Goal: Use online tool/utility: Utilize a website feature to perform a specific function

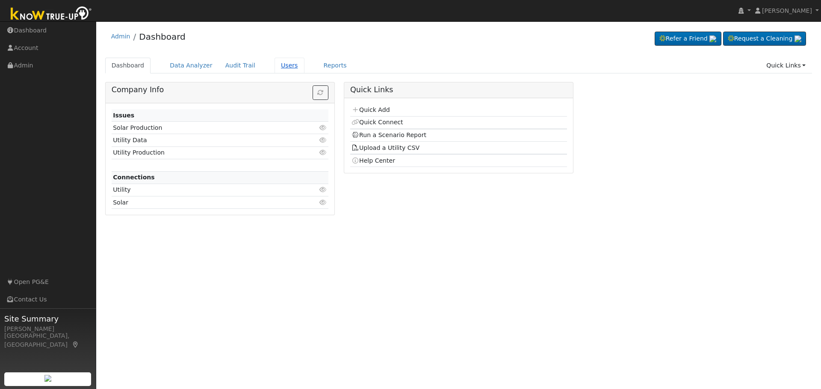
click at [274, 68] on link "Users" at bounding box center [289, 66] width 30 height 16
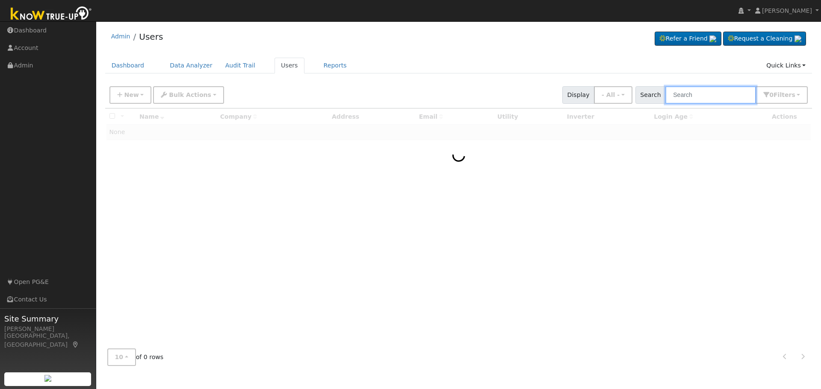
click at [714, 95] on input "text" at bounding box center [710, 95] width 91 height 18
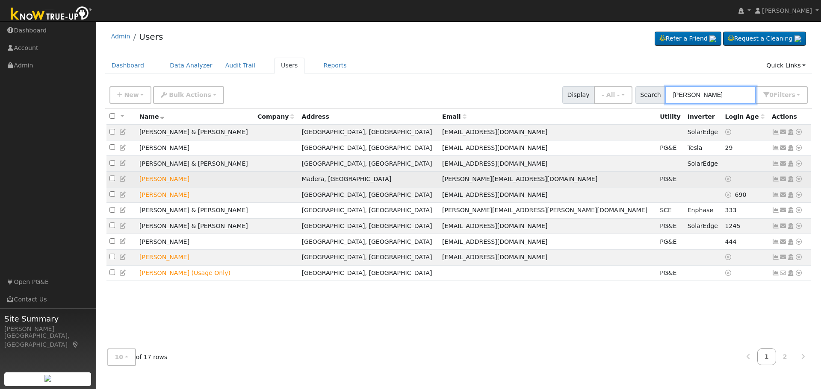
type input "leslie"
click at [797, 182] on icon at bounding box center [799, 179] width 8 height 6
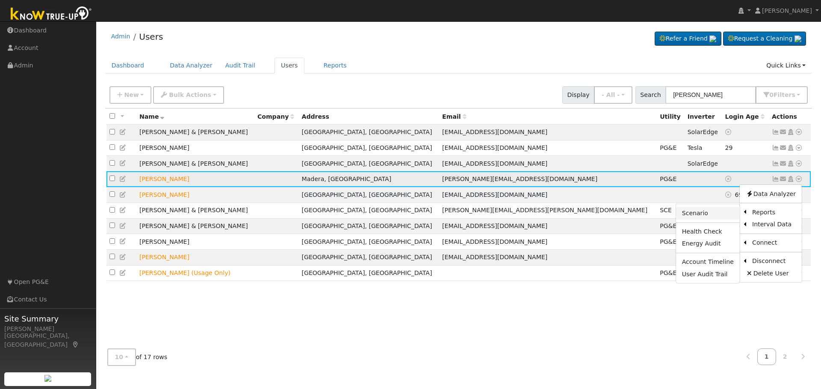
click at [708, 218] on link "Scenario" at bounding box center [708, 213] width 64 height 12
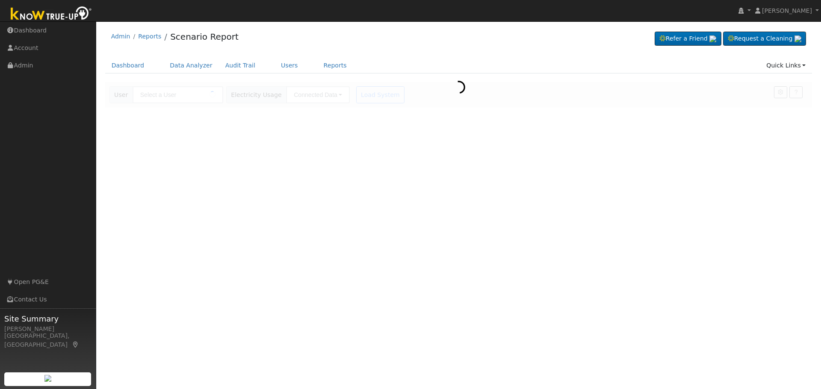
type input "Leslie Elias"
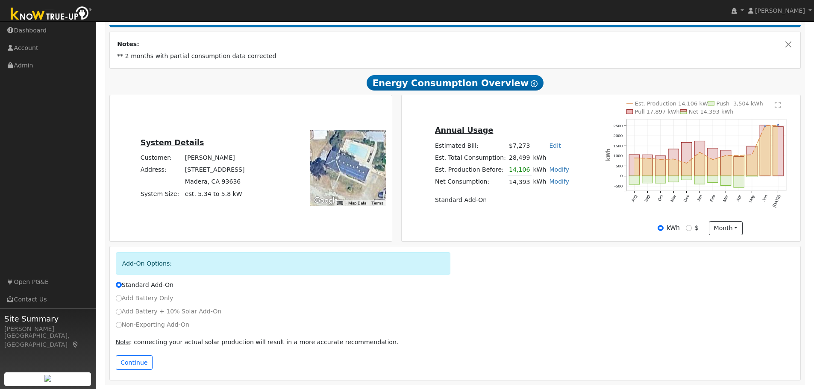
scroll to position [144, 0]
click at [519, 183] on td "14,393" at bounding box center [520, 182] width 24 height 12
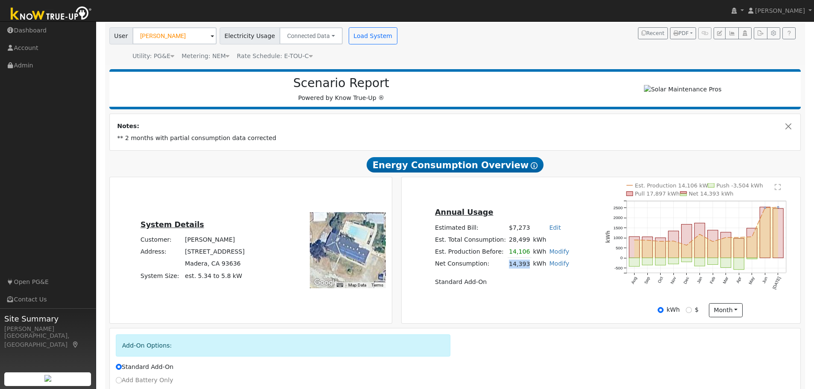
scroll to position [16, 0]
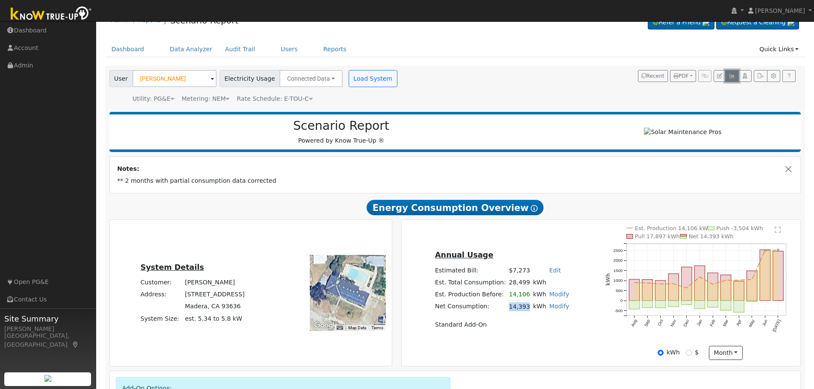
click at [733, 75] on icon "button" at bounding box center [732, 76] width 6 height 5
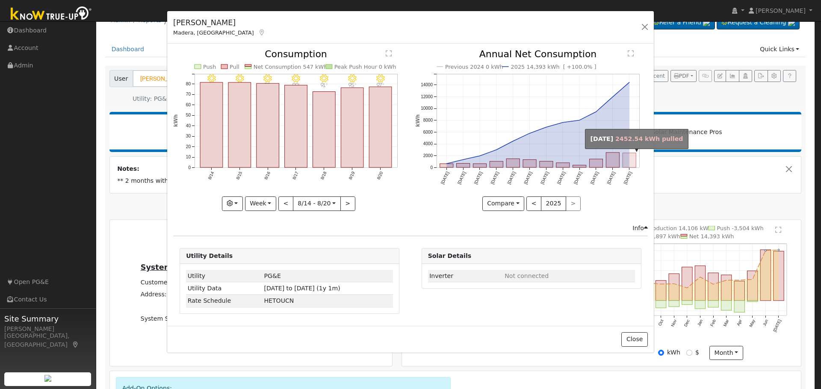
click at [633, 164] on rect "onclick=""" at bounding box center [628, 160] width 13 height 15
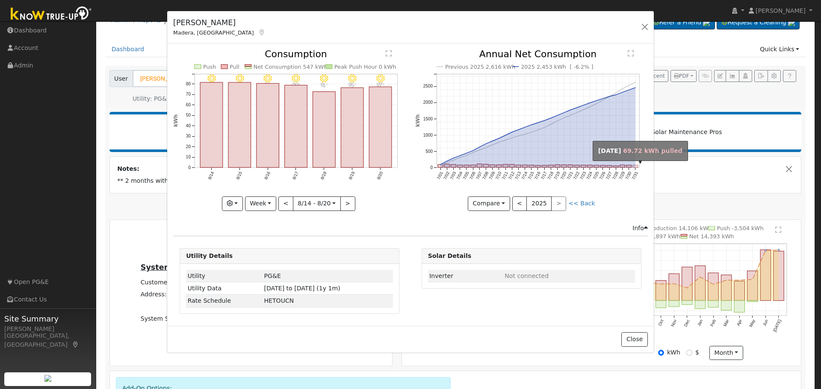
click at [637, 167] on rect "onclick=""" at bounding box center [635, 166] width 5 height 2
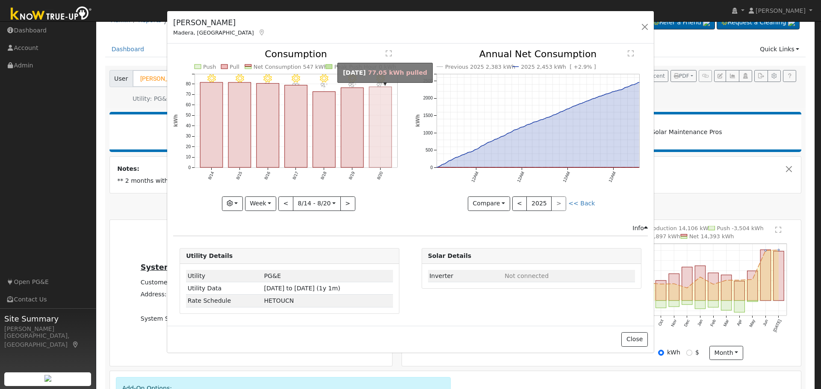
click at [382, 156] on rect "onclick=""" at bounding box center [380, 127] width 23 height 81
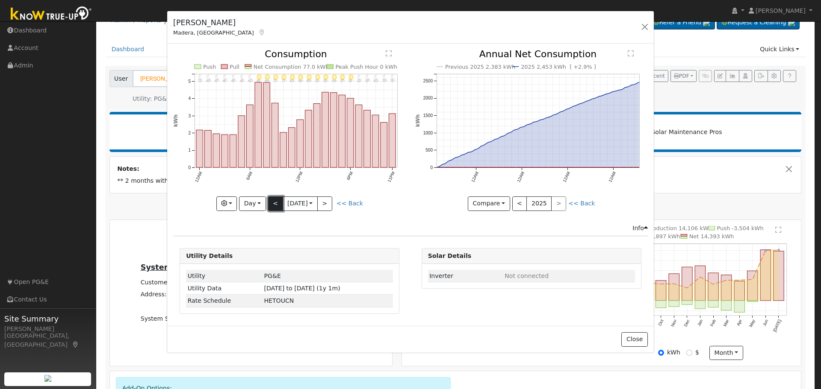
click at [272, 208] on button "<" at bounding box center [275, 204] width 15 height 15
click at [276, 205] on button "<" at bounding box center [275, 204] width 15 height 15
click at [279, 203] on button "<" at bounding box center [275, 204] width 15 height 15
click at [277, 203] on button "<" at bounding box center [275, 204] width 15 height 15
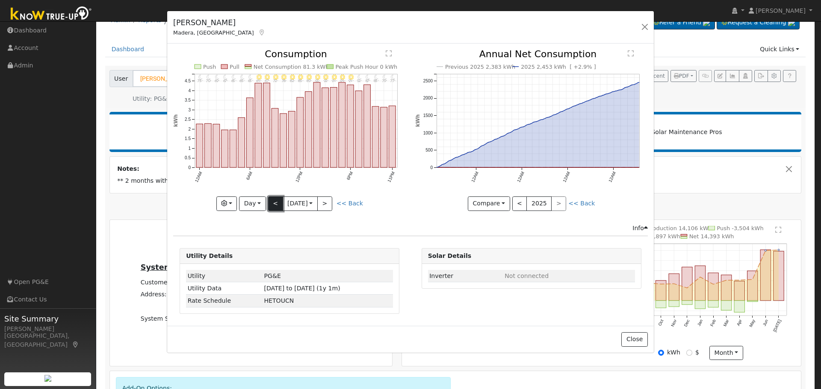
click at [277, 203] on button "<" at bounding box center [275, 204] width 15 height 15
click at [277, 203] on div "11PM - Clear 77° 10PM - Clear 80° 9PM - Clear 84° 8PM - MostlyClear 88° 7PM - M…" at bounding box center [289, 130] width 233 height 161
click at [274, 206] on button "<" at bounding box center [275, 204] width 15 height 15
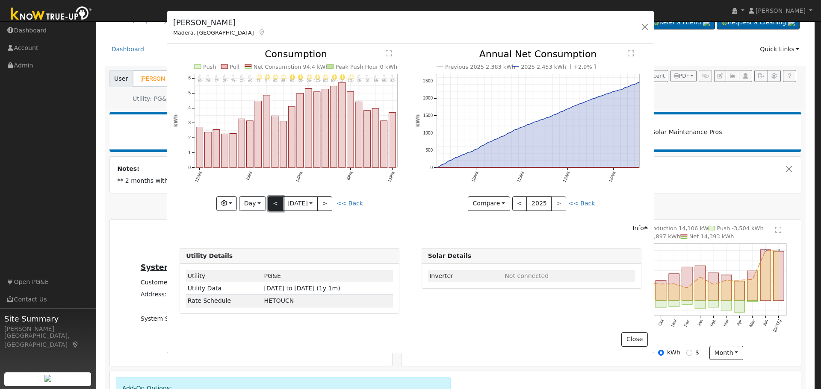
click at [274, 206] on button "<" at bounding box center [275, 204] width 15 height 15
click at [260, 206] on button "Day" at bounding box center [252, 204] width 27 height 15
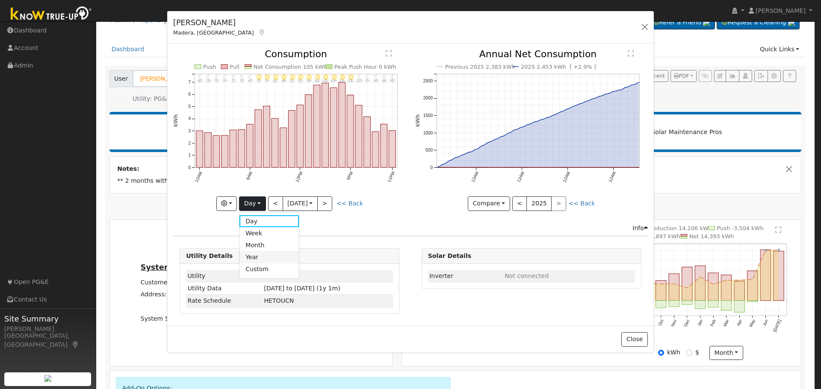
click at [266, 256] on link "Year" at bounding box center [268, 257] width 59 height 12
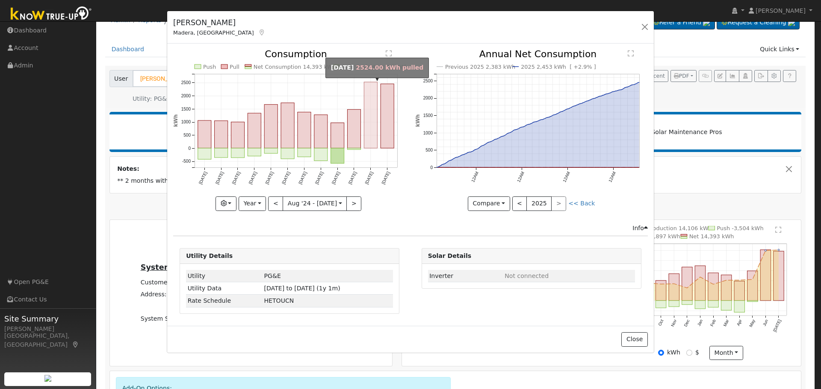
click at [366, 138] on rect "onclick=""" at bounding box center [370, 115] width 13 height 66
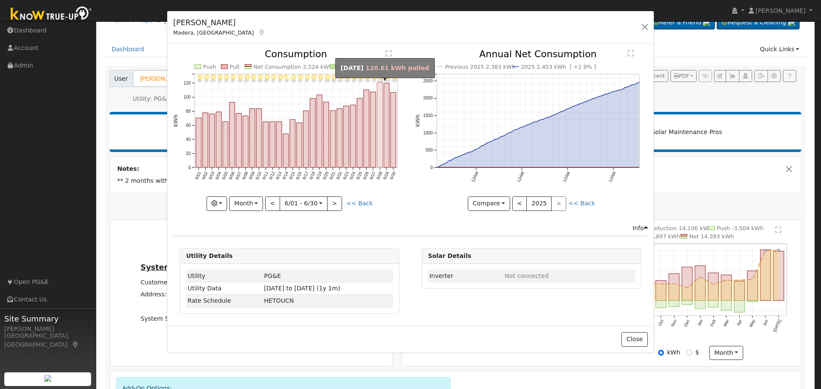
click at [378, 143] on rect "onclick=""" at bounding box center [380, 125] width 6 height 85
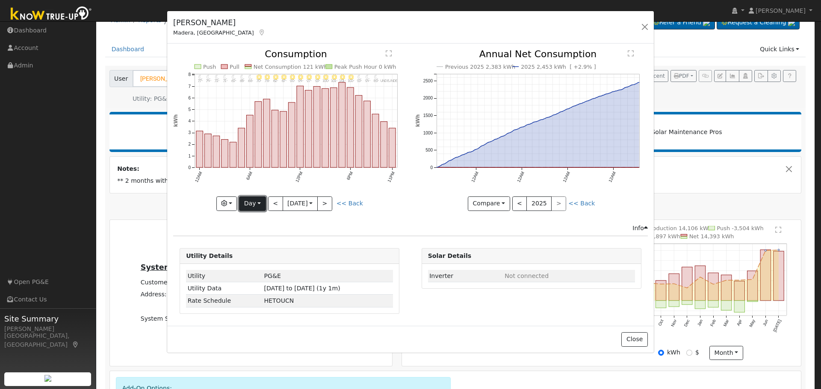
click at [256, 206] on button "Day" at bounding box center [252, 204] width 27 height 15
click at [265, 259] on link "Year" at bounding box center [268, 257] width 59 height 12
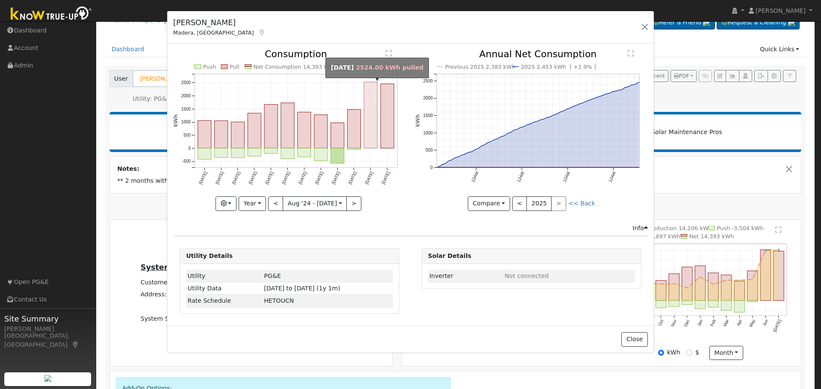
click at [374, 142] on rect "onclick=""" at bounding box center [370, 115] width 13 height 66
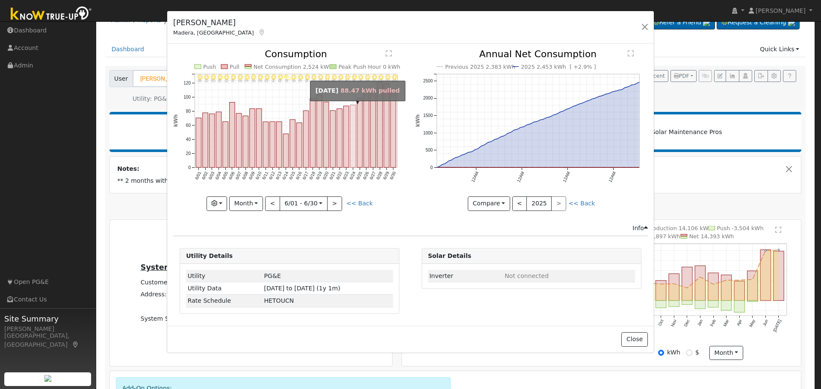
click at [352, 150] on rect "onclick=""" at bounding box center [353, 136] width 6 height 62
click at [0, 0] on div at bounding box center [0, 0] width 0 height 0
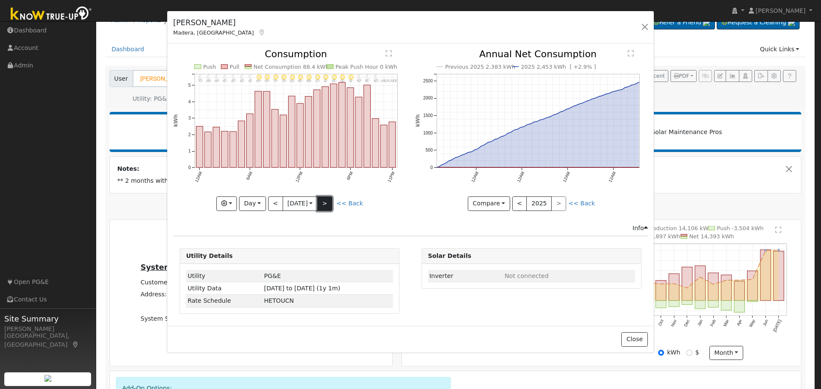
click at [331, 200] on button ">" at bounding box center [324, 204] width 15 height 15
click at [330, 200] on button ">" at bounding box center [324, 204] width 15 height 15
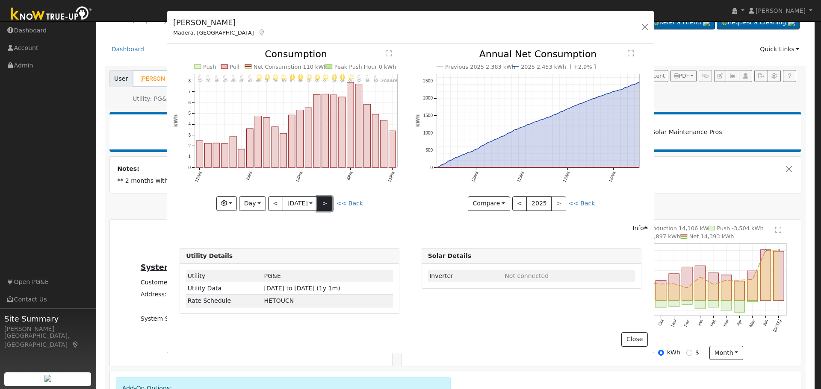
click at [330, 202] on button ">" at bounding box center [324, 204] width 15 height 15
click at [330, 200] on button ">" at bounding box center [324, 204] width 15 height 15
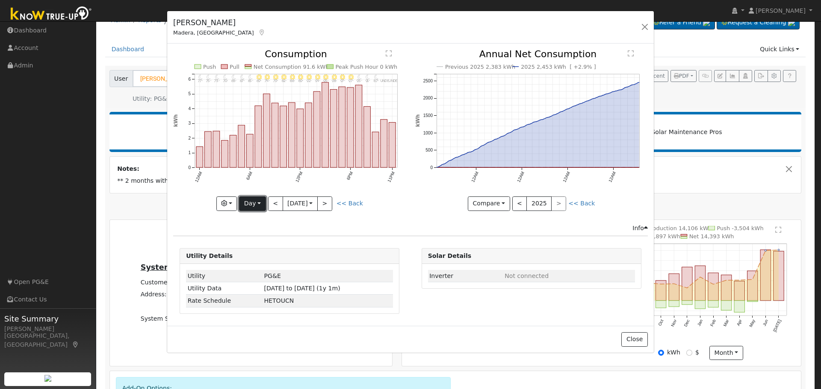
click at [256, 205] on button "Day" at bounding box center [252, 204] width 27 height 15
click at [263, 259] on link "Year" at bounding box center [268, 257] width 59 height 12
type input "2024-08-01"
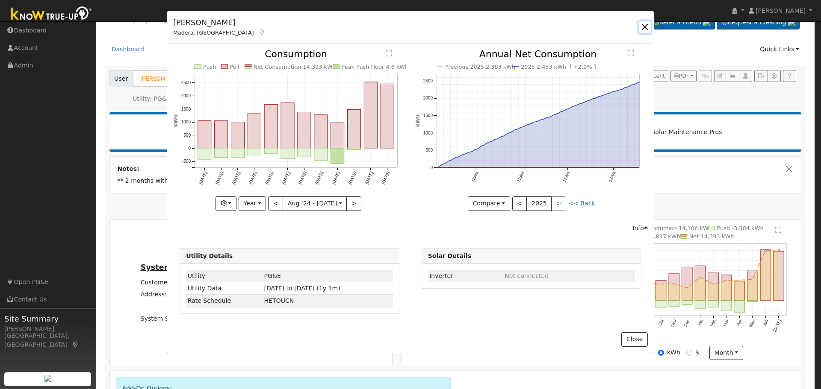
click at [643, 24] on button "button" at bounding box center [645, 27] width 12 height 12
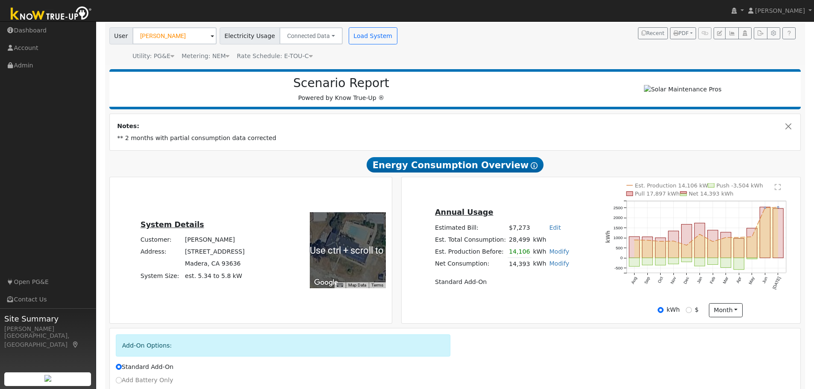
scroll to position [144, 0]
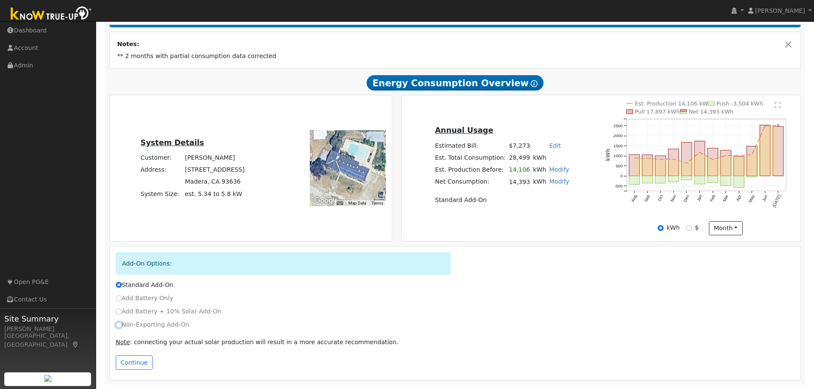
click at [119, 326] on input "Non-Exporting Add-On" at bounding box center [119, 325] width 6 height 6
radio input "true"
radio input "false"
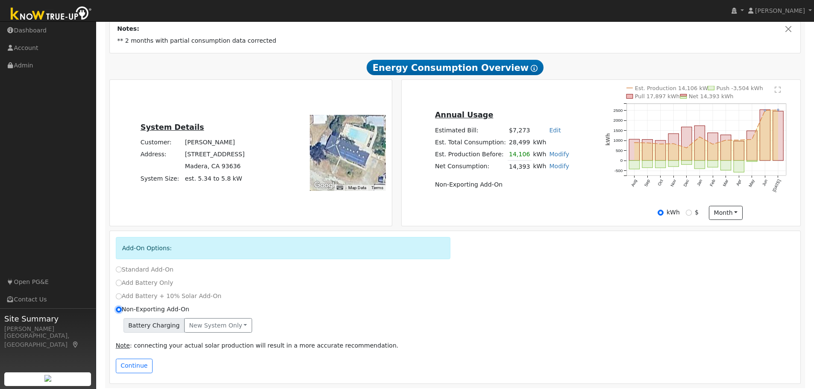
scroll to position [163, 0]
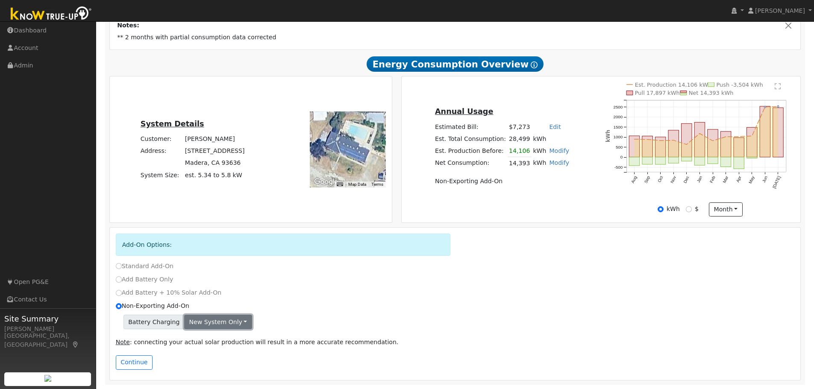
click at [227, 324] on button "New system only" at bounding box center [218, 322] width 68 height 15
click at [216, 342] on link "New system only" at bounding box center [217, 340] width 64 height 12
click at [130, 362] on button "Continue" at bounding box center [134, 363] width 37 height 15
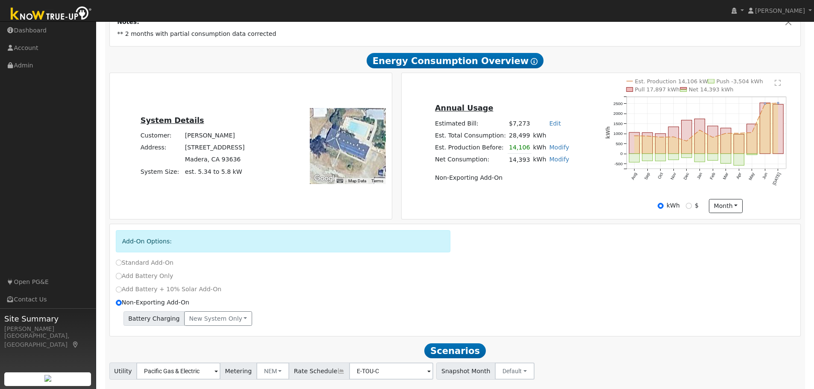
scroll to position [219, 0]
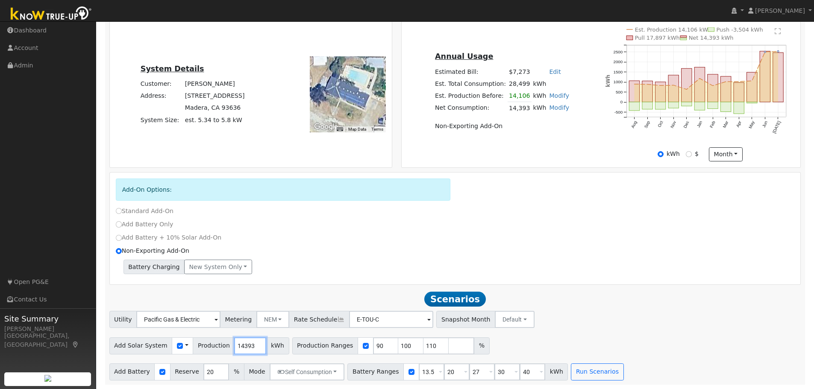
click at [234, 346] on input "14393" at bounding box center [250, 346] width 32 height 17
drag, startPoint x: 228, startPoint y: 346, endPoint x: 306, endPoint y: 333, distance: 79.4
click at [234, 346] on input "14393" at bounding box center [250, 346] width 32 height 17
type input "16000"
click at [363, 345] on input "checkbox" at bounding box center [366, 346] width 6 height 6
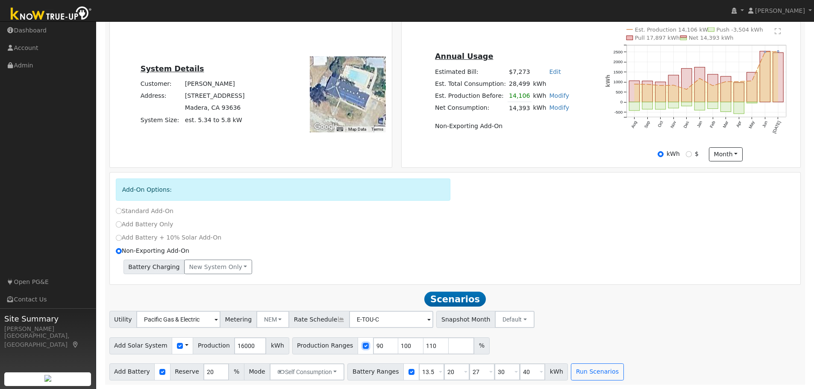
checkbox input "false"
click at [203, 372] on input "20" at bounding box center [216, 372] width 26 height 17
type input "10"
click at [329, 372] on button "Self Consumption" at bounding box center [307, 372] width 75 height 17
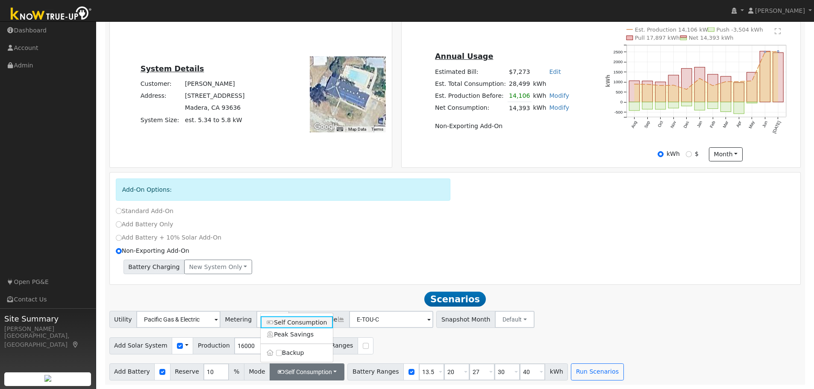
click at [301, 324] on link "Self Consumption" at bounding box center [297, 323] width 73 height 12
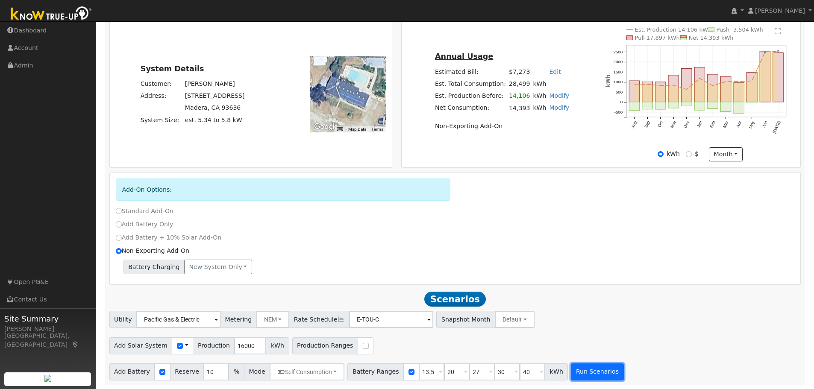
click at [576, 376] on button "Run Scenarios" at bounding box center [597, 372] width 53 height 17
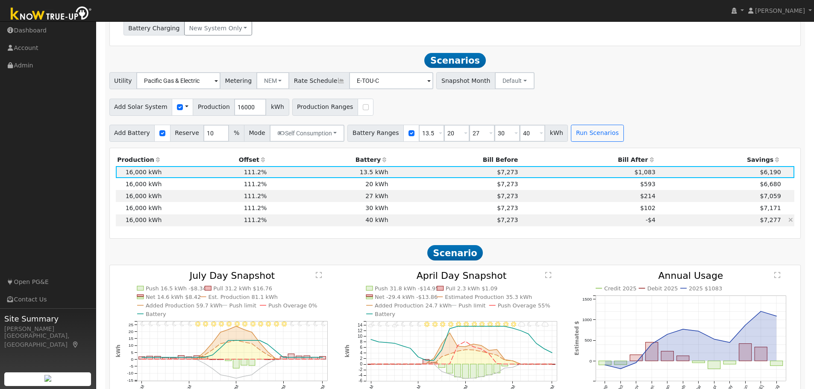
scroll to position [442, 0]
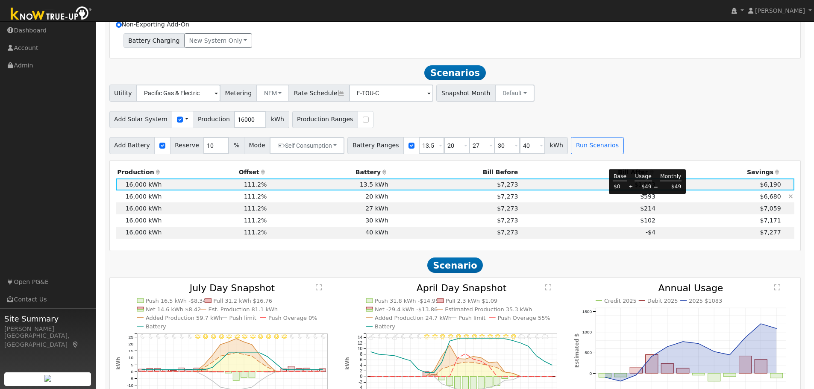
click at [645, 200] on span "$593" at bounding box center [647, 196] width 15 height 7
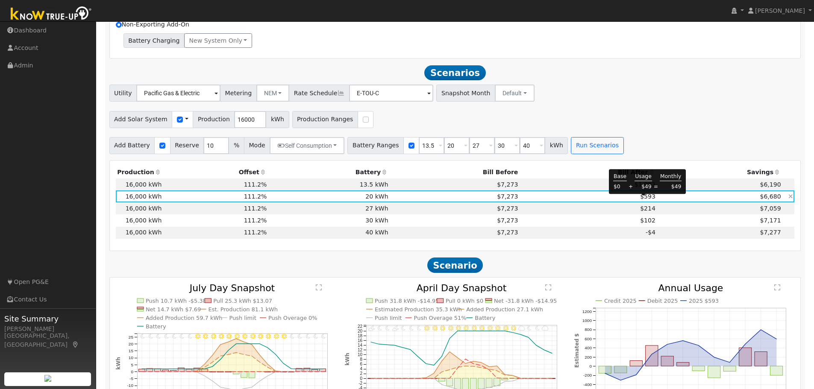
click at [643, 200] on span "$593" at bounding box center [647, 196] width 15 height 7
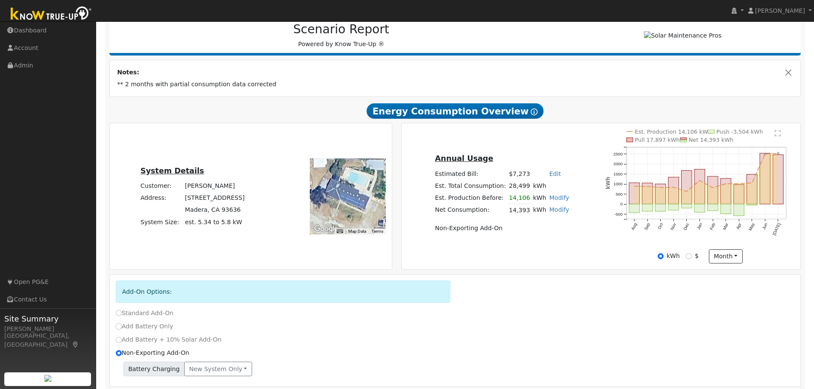
scroll to position [57, 0]
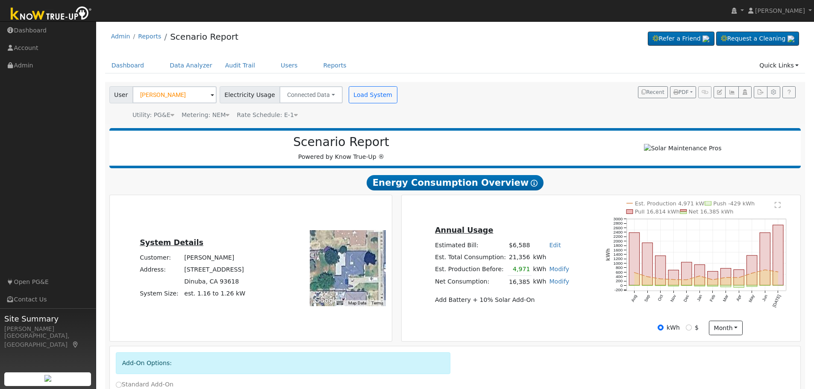
scroll to position [103, 0]
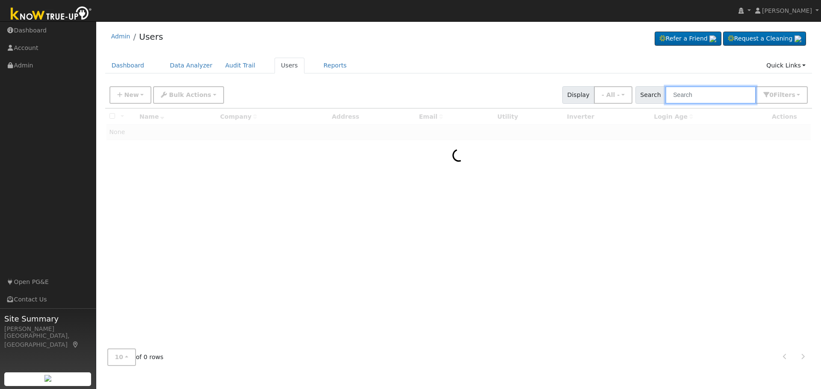
click at [694, 94] on input "text" at bounding box center [710, 95] width 91 height 18
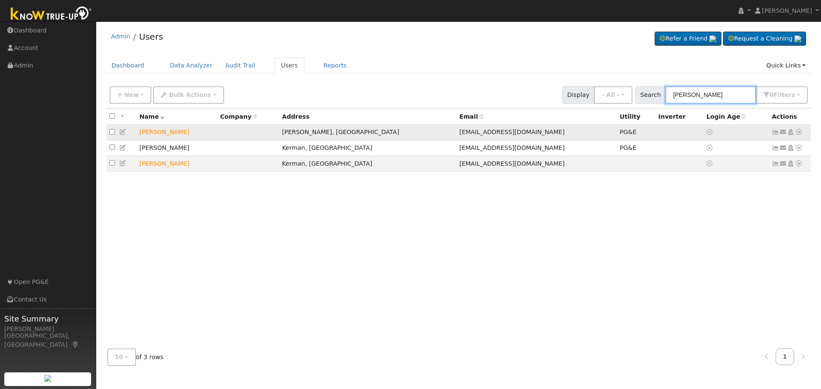
type input "[PERSON_NAME]"
click at [800, 132] on icon at bounding box center [799, 132] width 8 height 6
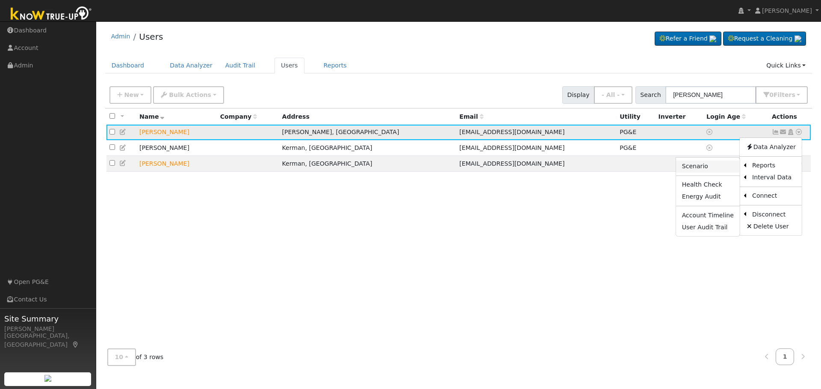
click at [693, 168] on link "Scenario" at bounding box center [708, 167] width 64 height 12
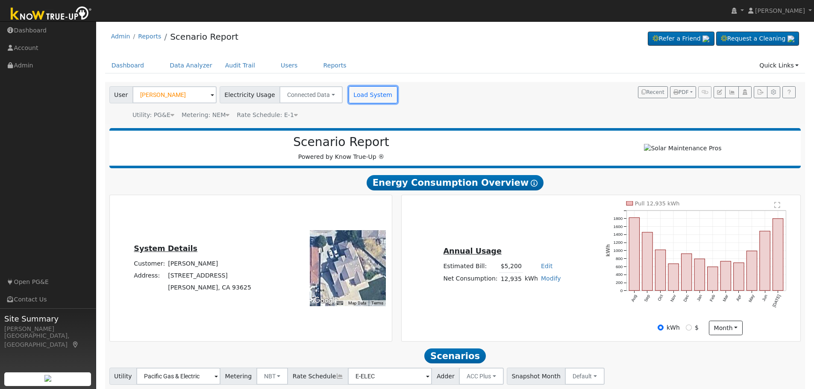
click at [365, 98] on button "Load System" at bounding box center [373, 94] width 49 height 17
